Goal: Find specific page/section: Find specific page/section

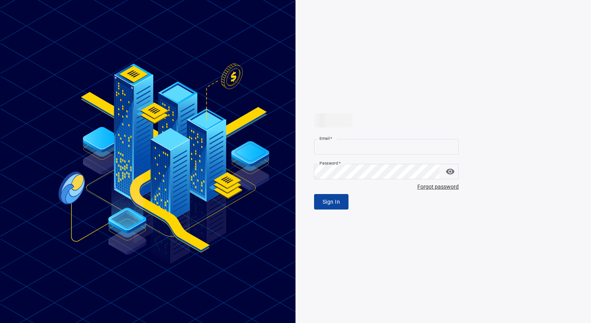
type input "**********"
click at [330, 197] on span "Sign In" at bounding box center [331, 202] width 17 height 10
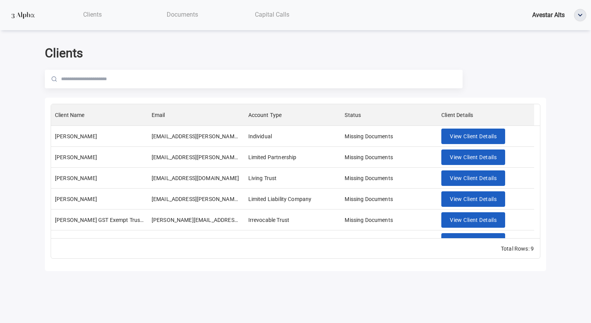
click at [167, 12] on span "Documents" at bounding box center [182, 14] width 31 height 7
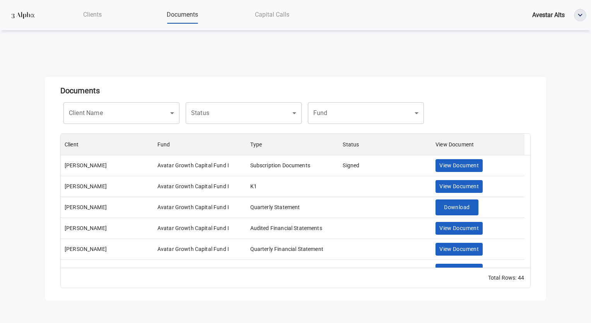
click at [133, 102] on body "Clients Documents Capital Calls Avestar Alts Documents Client Name ​ Client Nam…" at bounding box center [295, 161] width 591 height 323
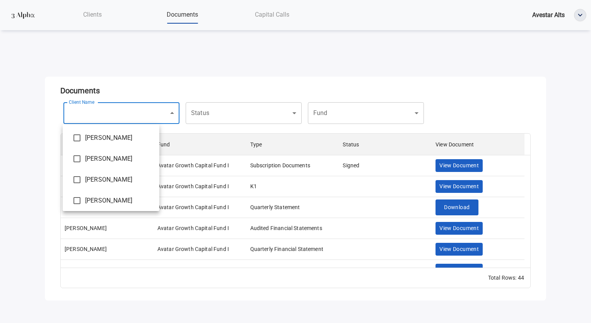
scroll to position [108, 0]
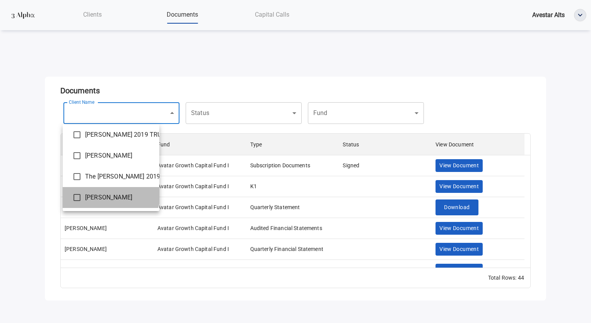
click at [110, 195] on span "[PERSON_NAME]" at bounding box center [119, 197] width 68 height 9
type input "**********"
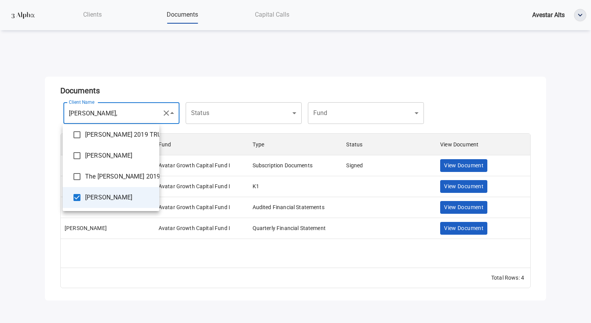
click at [327, 58] on div at bounding box center [295, 161] width 591 height 323
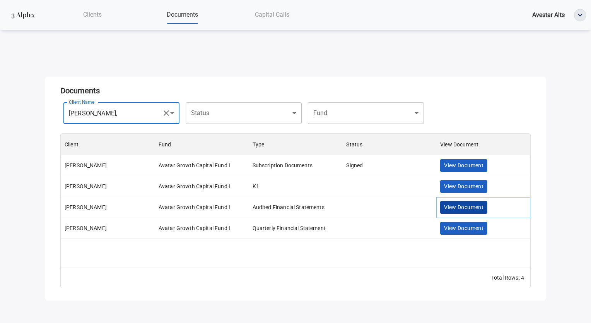
click at [468, 210] on span "View Document" at bounding box center [463, 207] width 39 height 10
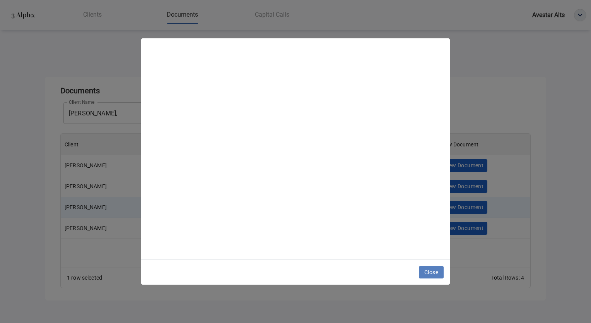
click at [432, 270] on span "Close" at bounding box center [431, 272] width 14 height 10
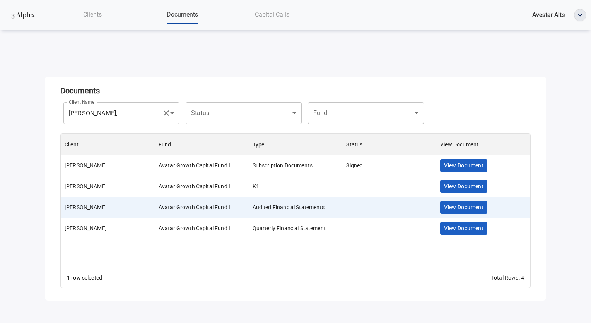
click at [472, 222] on div "View Document" at bounding box center [483, 228] width 94 height 21
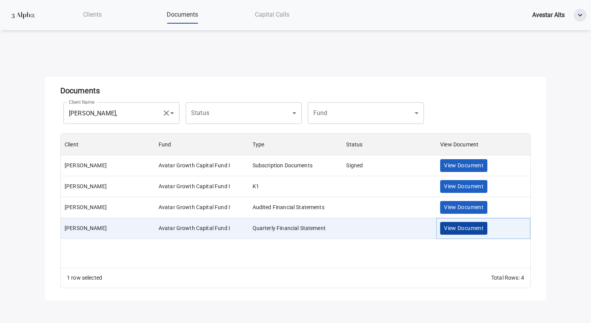
click at [467, 227] on span "View Document" at bounding box center [463, 228] width 39 height 10
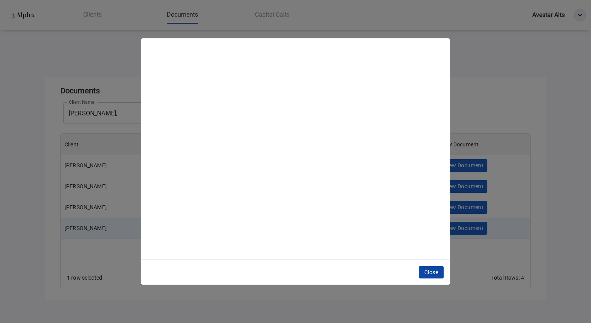
click at [427, 270] on span "Close" at bounding box center [431, 272] width 14 height 10
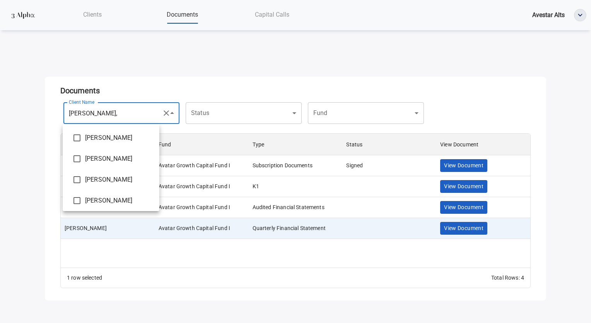
click at [145, 113] on body "**********" at bounding box center [295, 161] width 591 height 323
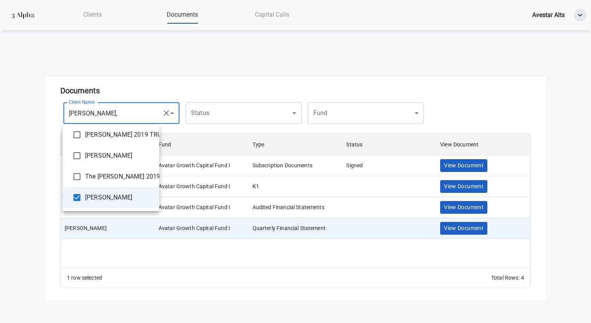
click at [236, 60] on div at bounding box center [295, 161] width 591 height 323
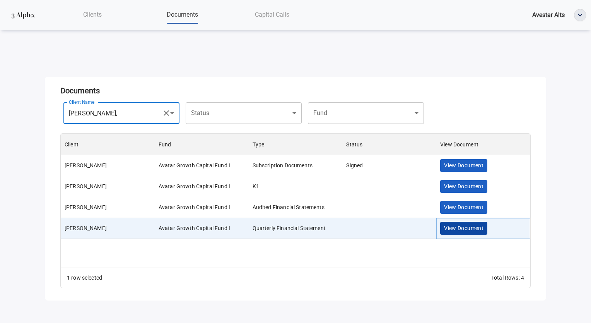
click at [472, 228] on span "View Document" at bounding box center [463, 228] width 39 height 10
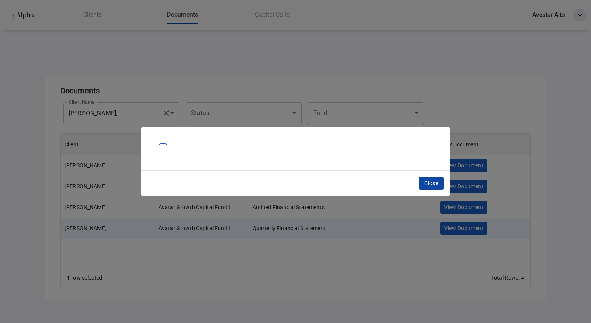
click at [425, 184] on span "Close" at bounding box center [431, 183] width 14 height 10
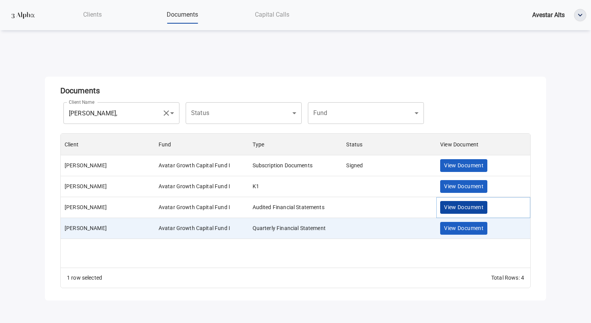
click at [448, 211] on span "View Document" at bounding box center [463, 207] width 39 height 10
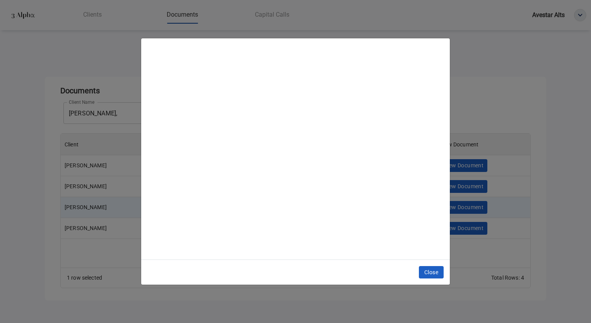
click at [431, 269] on span "Close" at bounding box center [431, 272] width 14 height 10
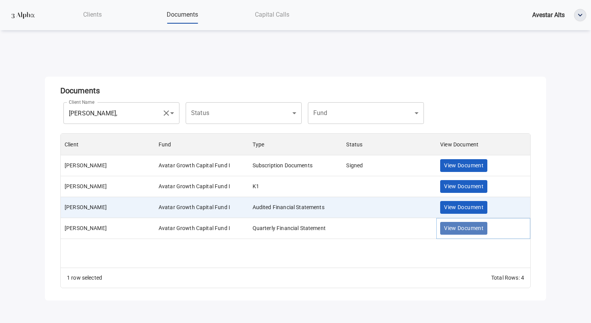
click at [449, 229] on span "View Document" at bounding box center [463, 228] width 39 height 10
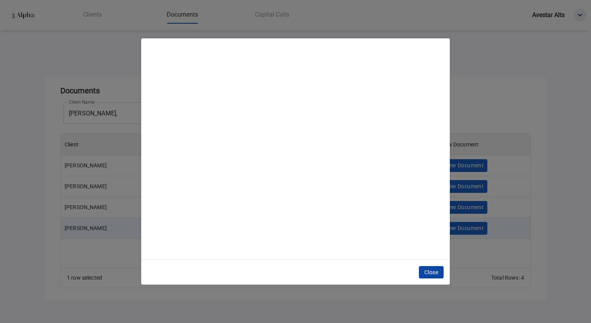
click at [429, 272] on span "Close" at bounding box center [431, 272] width 14 height 10
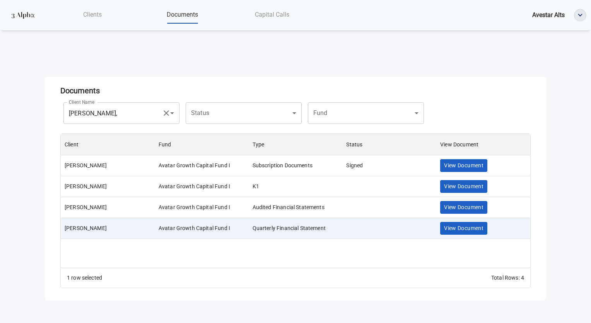
click at [166, 113] on icon "button" at bounding box center [166, 112] width 5 height 5
click at [144, 112] on body "Clients Documents Capital Calls Avestar Alts Documents Client Name ​ Client Nam…" at bounding box center [295, 161] width 591 height 323
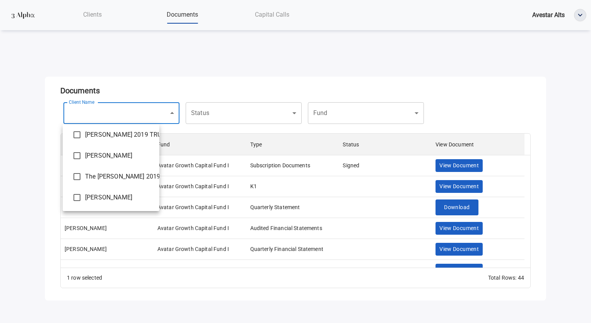
click at [221, 79] on div at bounding box center [295, 161] width 591 height 323
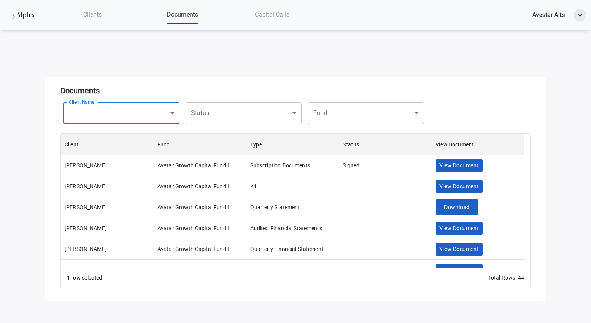
click at [93, 29] on nav "Clients Documents Capital Calls Avestar Alts" at bounding box center [295, 15] width 591 height 30
click at [94, 19] on div "Clients" at bounding box center [93, 15] width 90 height 16
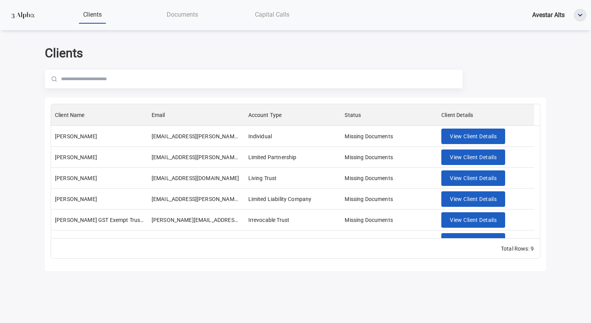
click at [552, 21] on div "Clients Documents Capital Calls Avestar Alts" at bounding box center [317, 15] width 539 height 17
click at [551, 17] on span "Avestar Alts" at bounding box center [548, 14] width 33 height 7
click at [555, 16] on span "Avestar Alts" at bounding box center [548, 14] width 33 height 7
click at [168, 20] on div "Documents" at bounding box center [182, 15] width 90 height 16
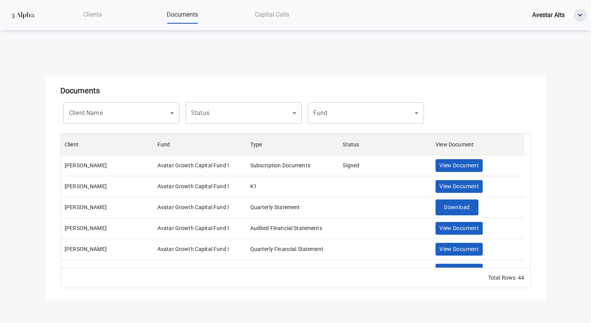
click at [274, 16] on span "Capital Calls" at bounding box center [272, 14] width 34 height 7
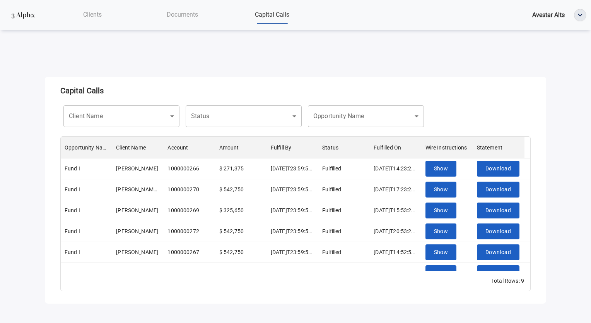
scroll to position [6, 6]
click at [192, 21] on div "Documents" at bounding box center [182, 15] width 90 height 16
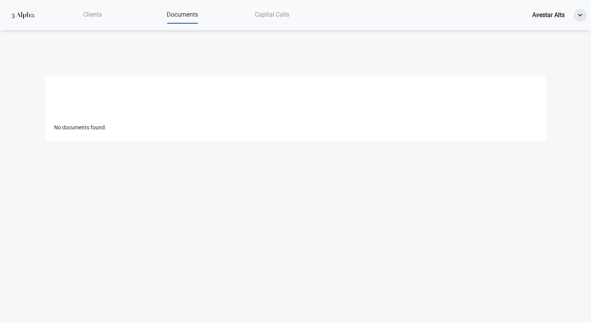
click at [91, 17] on span "Clients" at bounding box center [92, 14] width 19 height 7
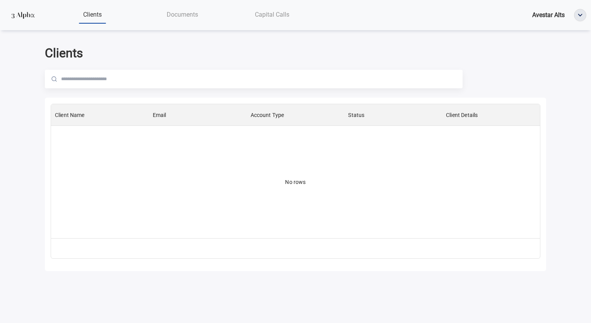
scroll to position [128, 483]
click at [183, 17] on span "Documents" at bounding box center [182, 14] width 31 height 7
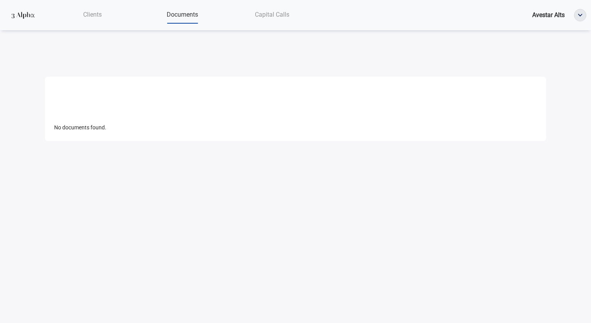
click at [271, 13] on span "Capital Calls" at bounding box center [272, 14] width 34 height 7
click at [168, 18] on span "Documents" at bounding box center [182, 14] width 31 height 7
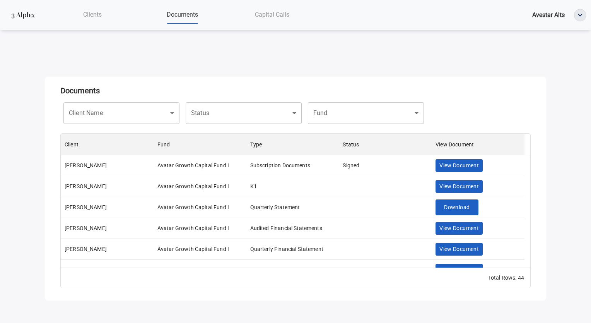
scroll to position [128, 464]
